Goal: Navigation & Orientation: Find specific page/section

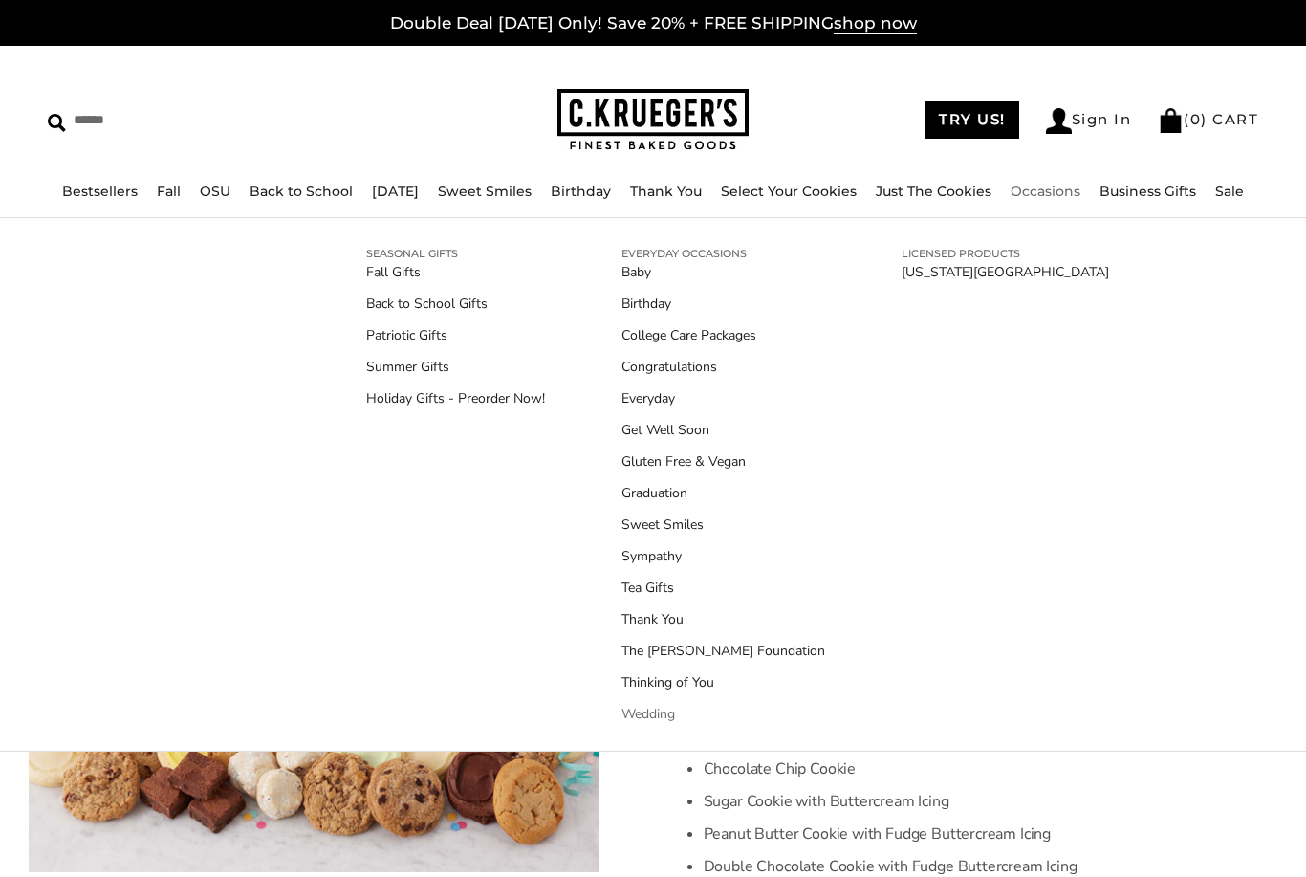
click at [637, 719] on link "Wedding" at bounding box center [724, 714] width 204 height 20
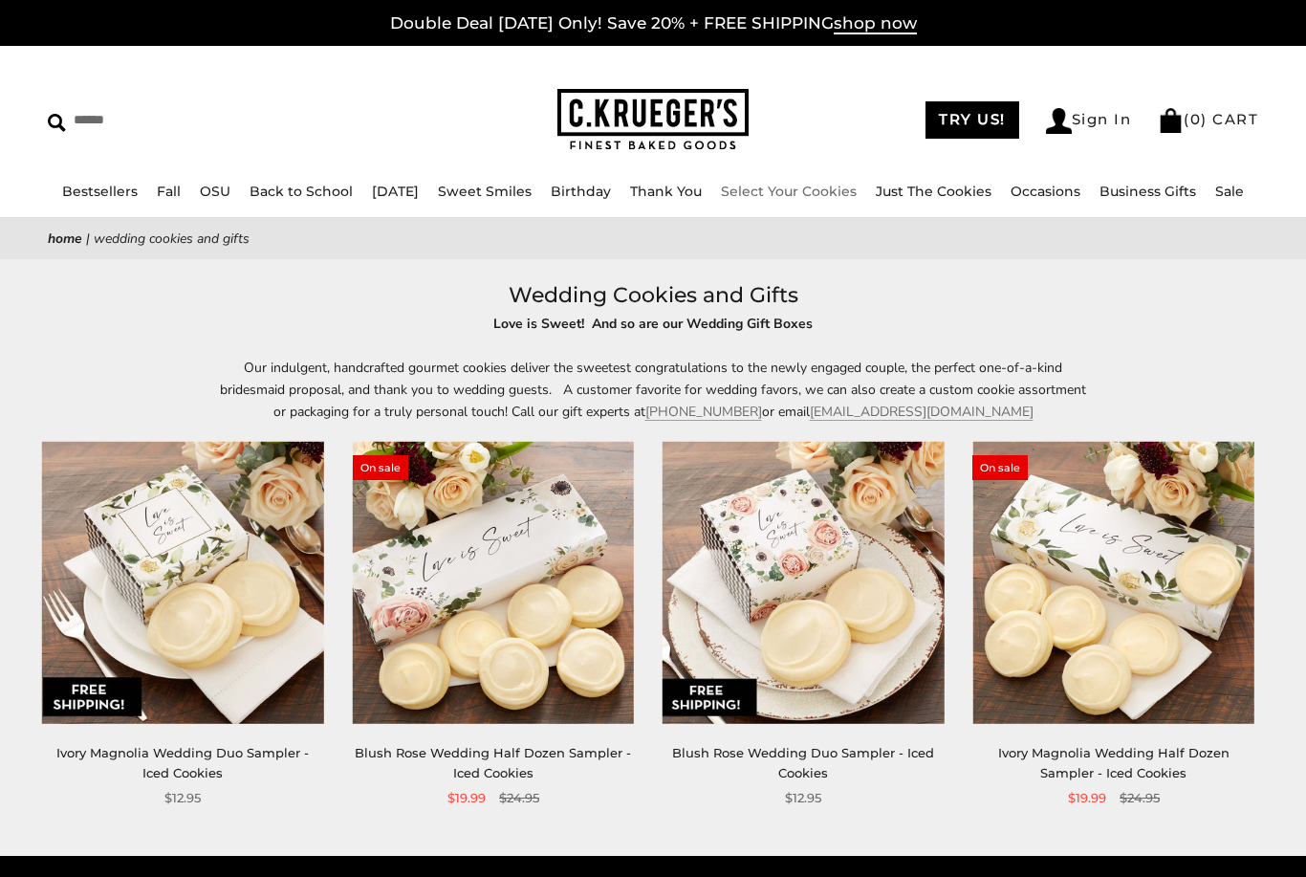
click at [774, 197] on link "Select Your Cookies" at bounding box center [789, 191] width 136 height 17
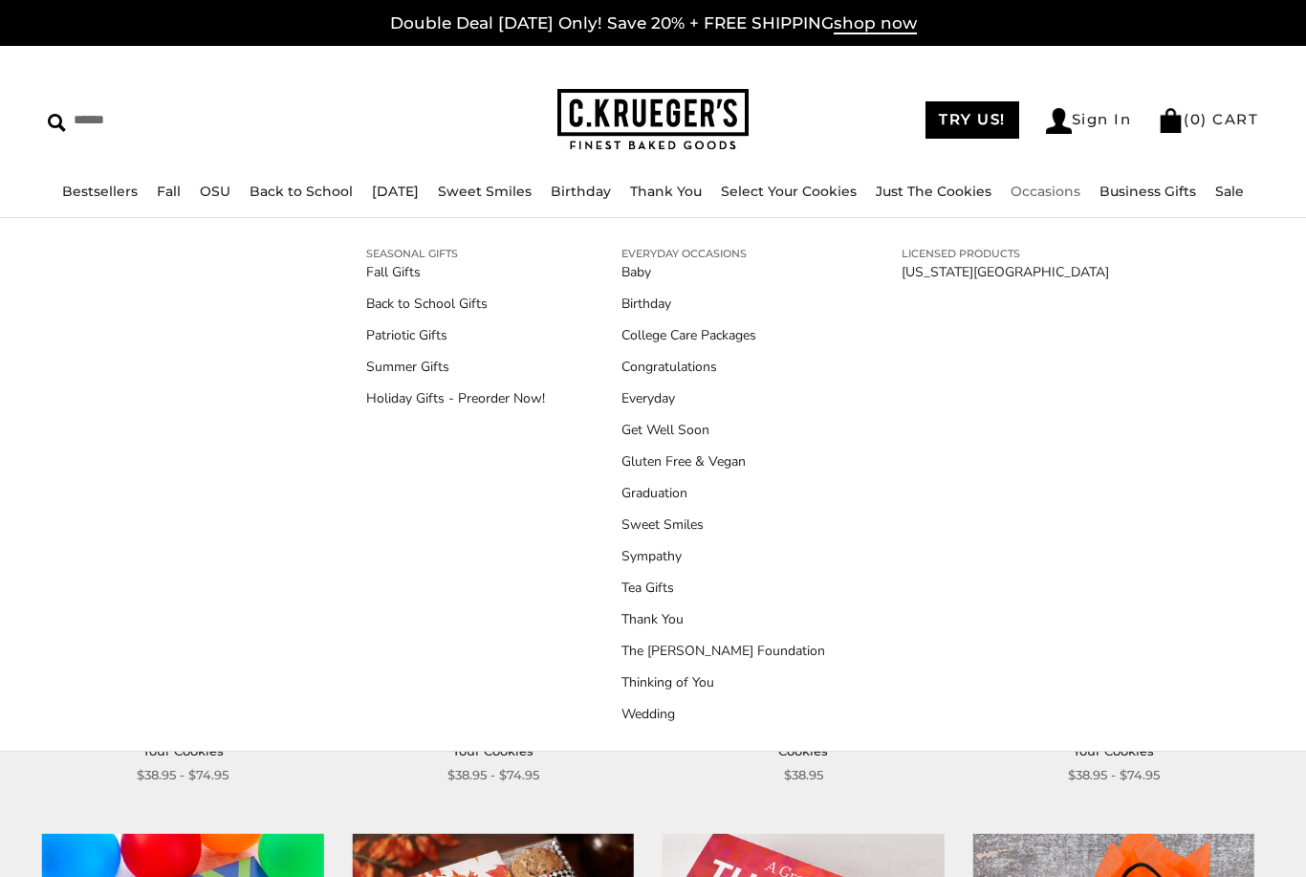
click at [1057, 184] on link "Occasions" at bounding box center [1046, 191] width 70 height 17
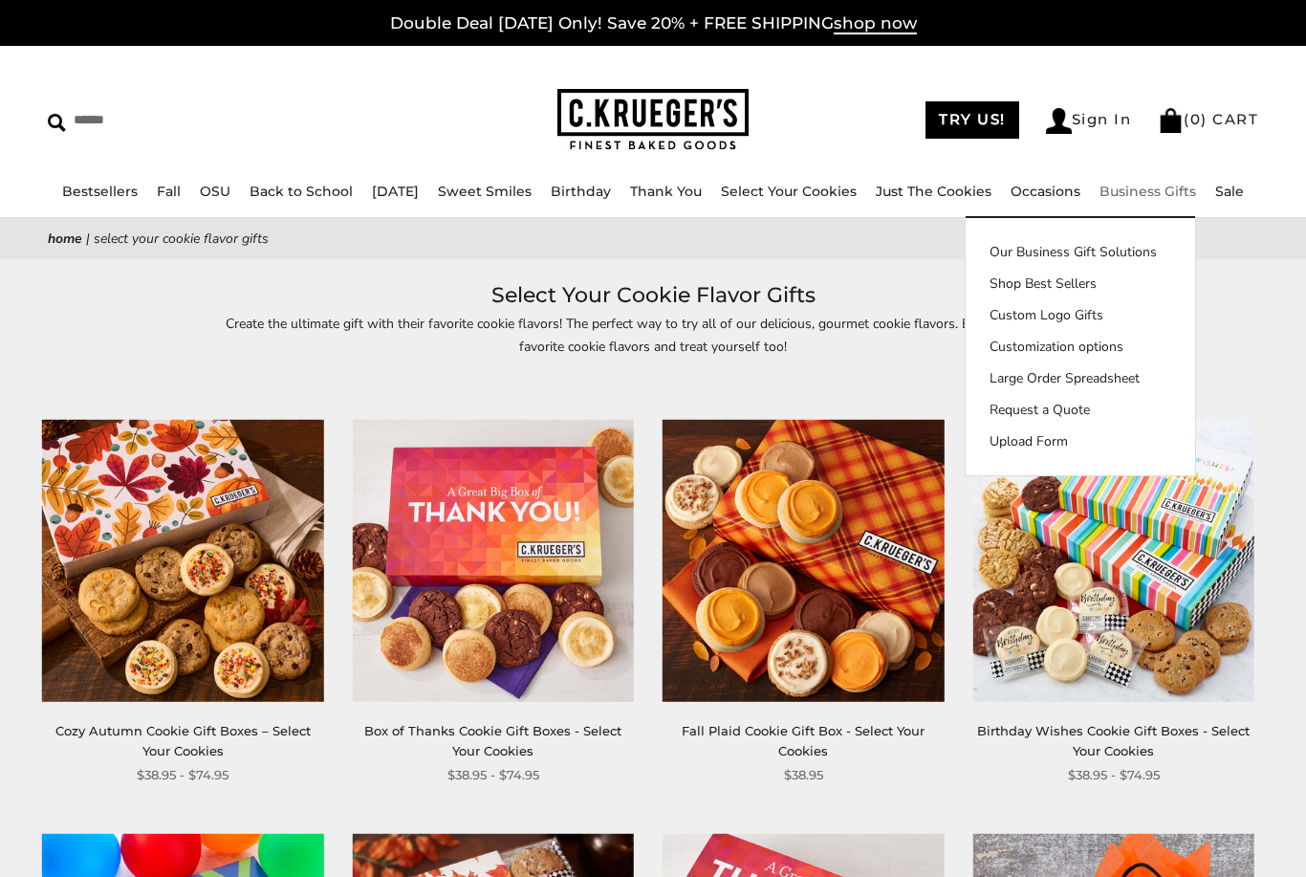
click at [1145, 191] on link "Business Gifts" at bounding box center [1148, 191] width 97 height 17
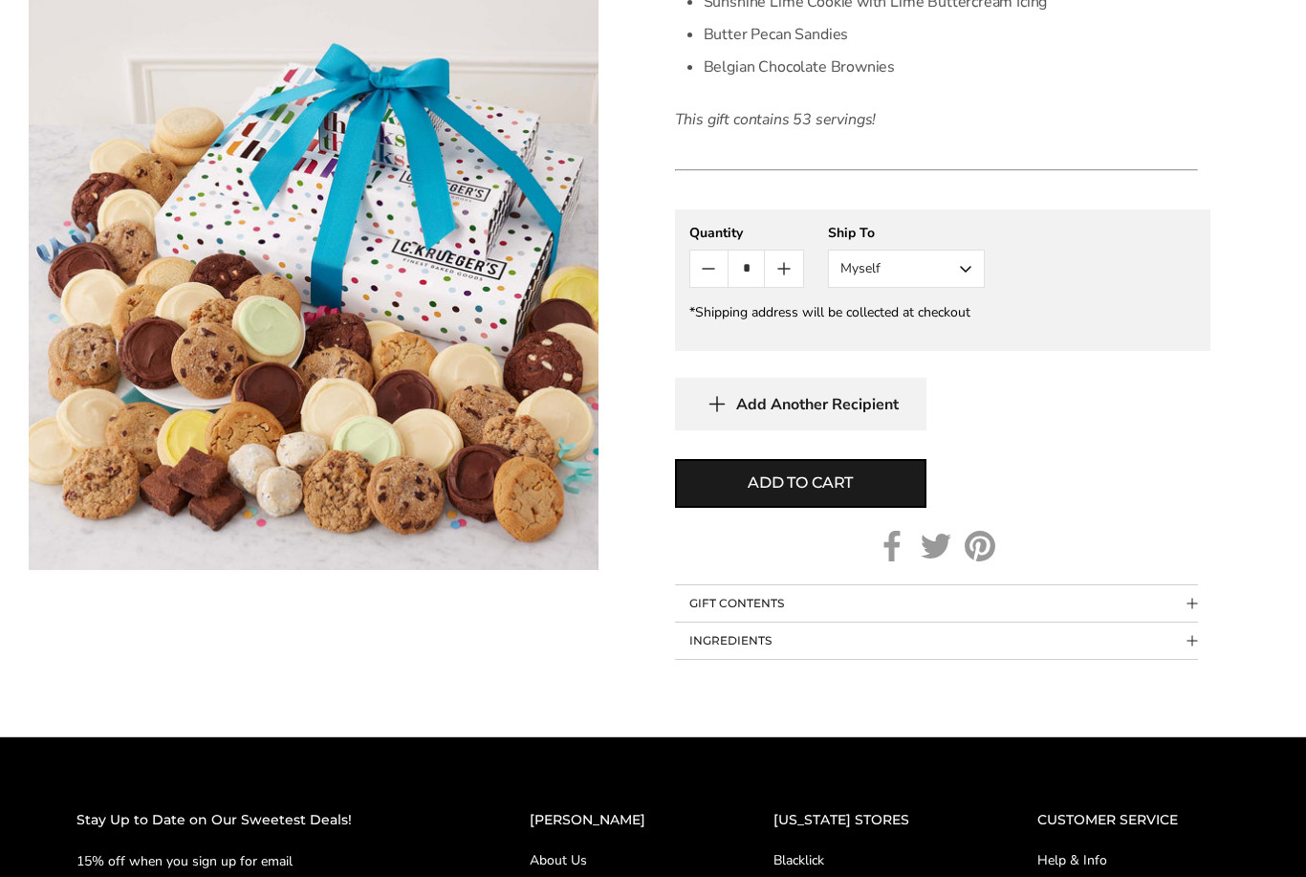
scroll to position [1059, 0]
click at [1195, 600] on span "Collapsible block button" at bounding box center [1193, 604] width 11 height 11
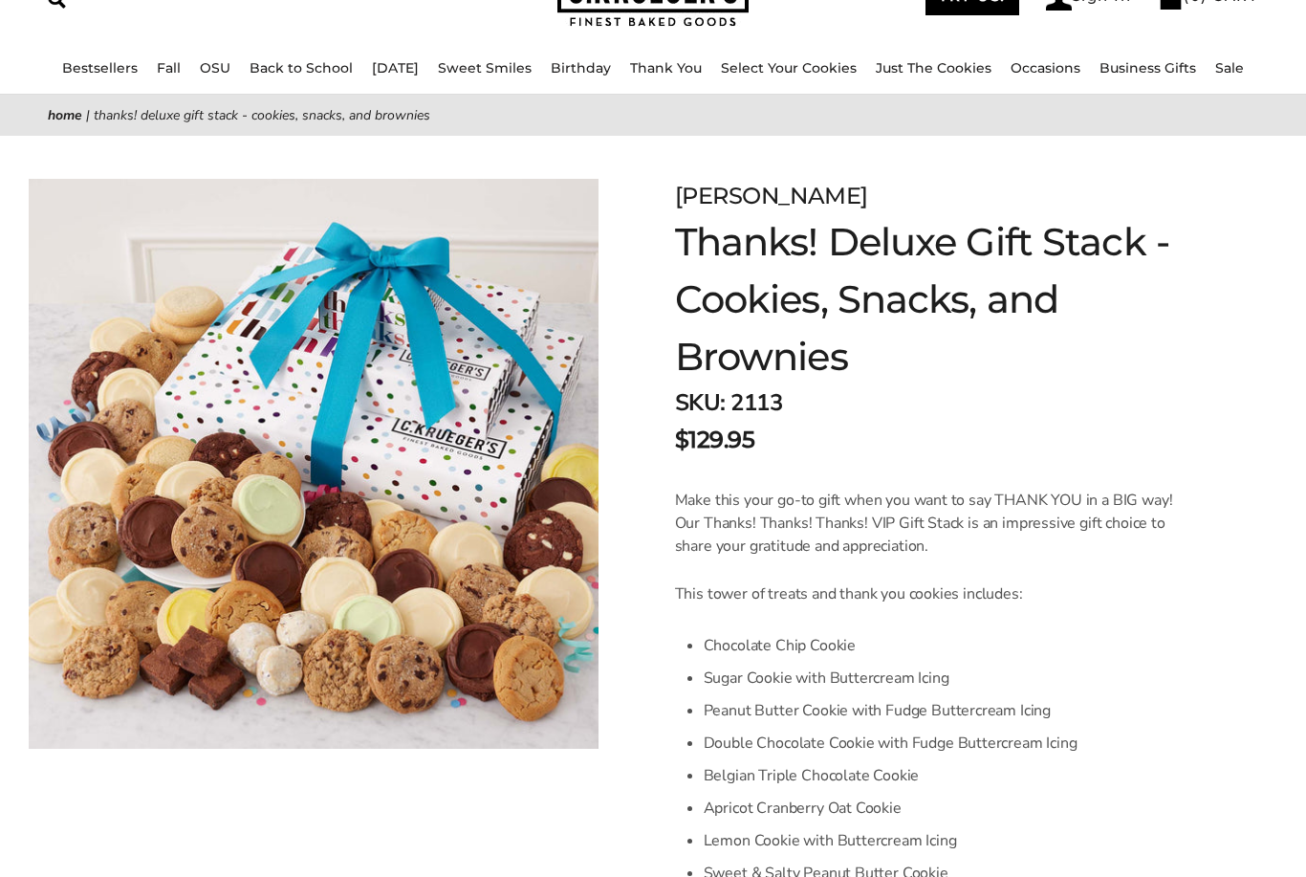
scroll to position [0, 0]
